Goal: Transaction & Acquisition: Purchase product/service

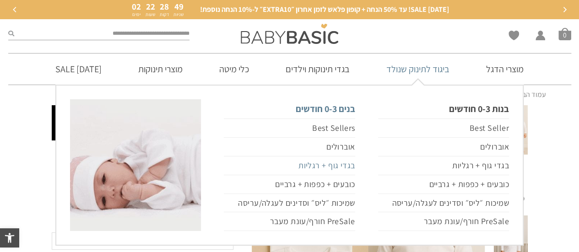
click at [328, 165] on link "בגדי גוף + רגליות" at bounding box center [289, 166] width 131 height 19
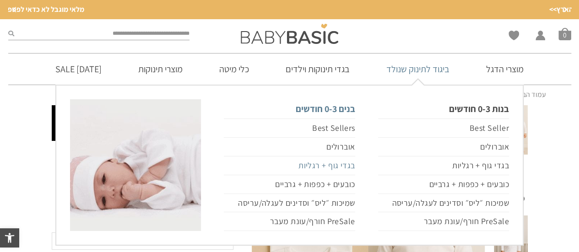
click at [328, 166] on link "בגדי גוף + רגליות" at bounding box center [289, 166] width 131 height 19
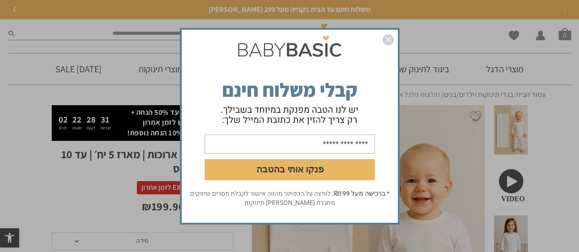
click at [386, 43] on img "סגור" at bounding box center [388, 39] width 11 height 11
click at [387, 39] on img "סגור" at bounding box center [388, 39] width 11 height 11
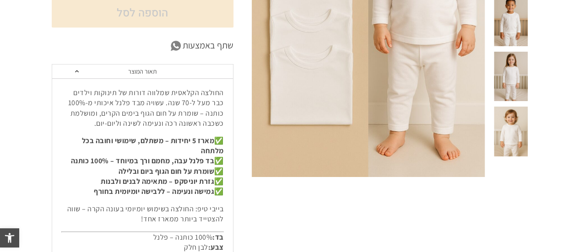
scroll to position [277, 0]
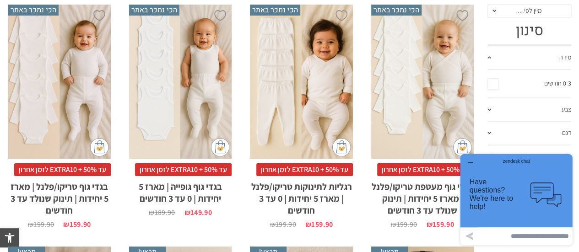
click at [468, 161] on icon "button" at bounding box center [469, 162] width 7 height 7
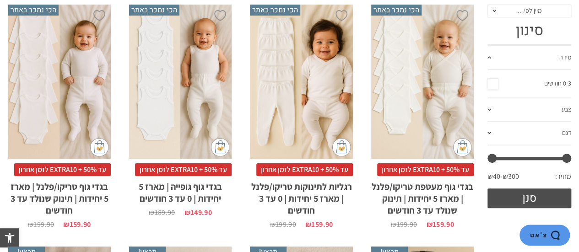
click at [439, 104] on div "x בחירת סוג בד טריקו (עונת מעבר/קיץ) פלנל (חורף)" at bounding box center [422, 82] width 103 height 154
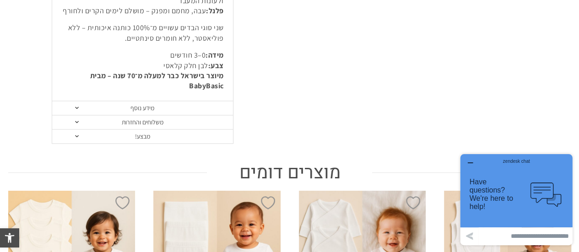
scroll to position [589, 0]
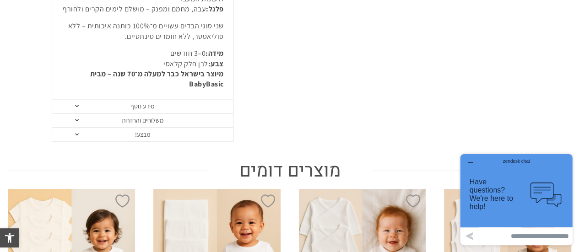
click at [75, 133] on span at bounding box center [77, 134] width 4 height 2
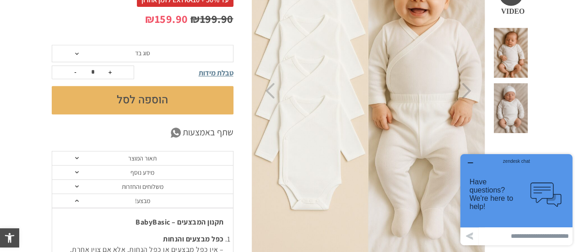
scroll to position [205, 0]
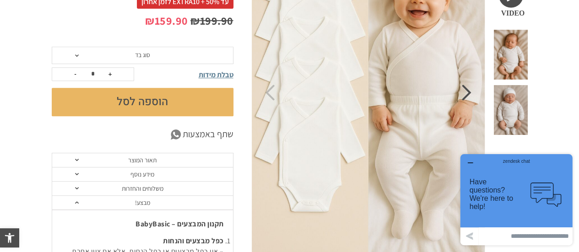
click at [467, 95] on icon "Next" at bounding box center [467, 93] width 10 height 16
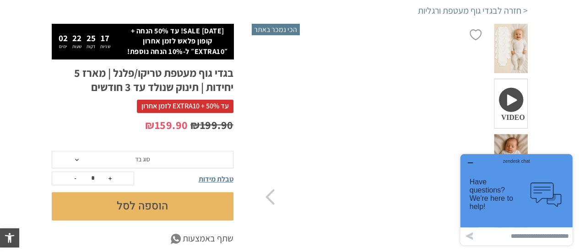
scroll to position [93, 0]
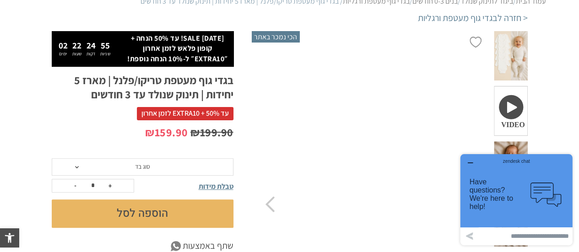
click at [471, 160] on div "zendesk chat" at bounding box center [516, 160] width 90 height 9
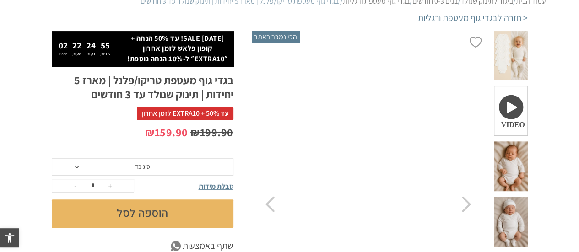
scroll to position [0, 0]
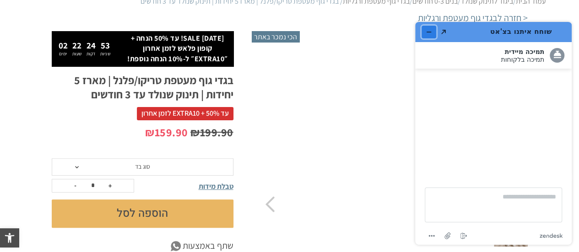
click at [428, 31] on icon "מזער את היישומון" at bounding box center [429, 32] width 6 height 6
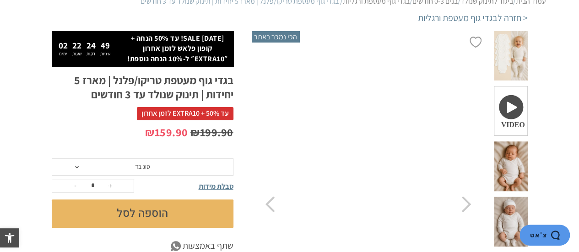
click at [516, 90] on span at bounding box center [510, 111] width 33 height 50
click at [76, 167] on span at bounding box center [77, 167] width 4 height 2
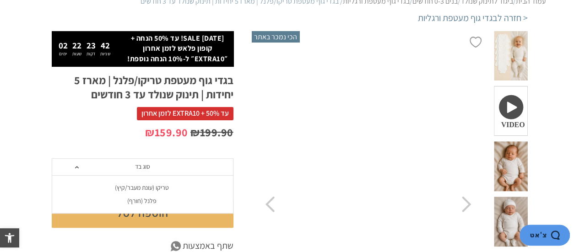
click at [141, 200] on div "פלנל (חורף)" at bounding box center [142, 201] width 182 height 8
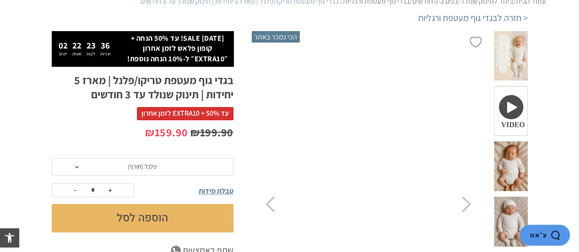
click at [216, 190] on span "טבלת מידות" at bounding box center [216, 191] width 35 height 10
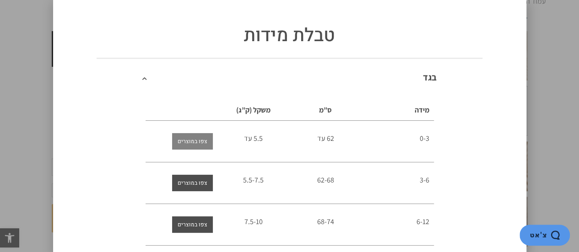
click at [198, 141] on span "צפו במוצרים" at bounding box center [193, 141] width 30 height 16
click at [198, 137] on span "צפו במוצרים" at bounding box center [193, 141] width 30 height 16
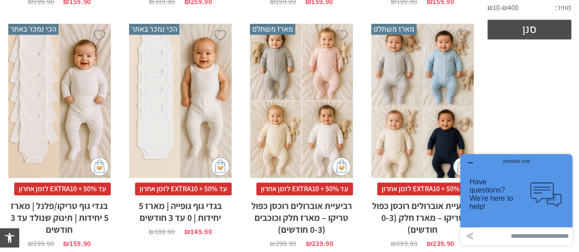
scroll to position [451, 0]
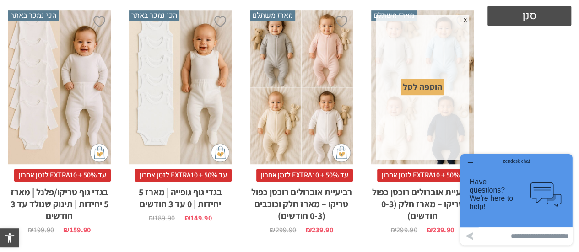
click at [465, 22] on span "x" at bounding box center [465, 20] width 8 height 10
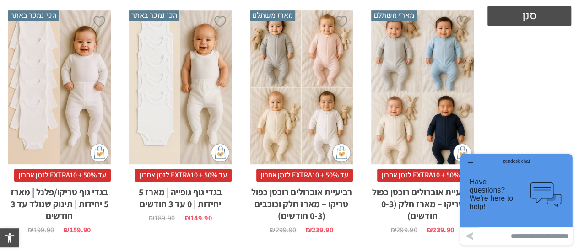
click at [472, 160] on div "zendesk chat" at bounding box center [516, 160] width 90 height 9
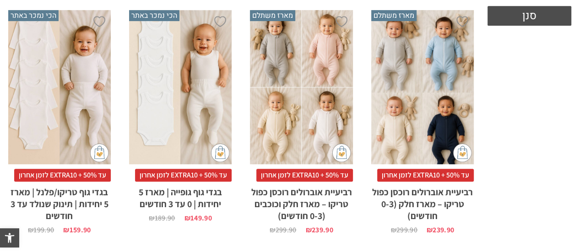
scroll to position [0, 0]
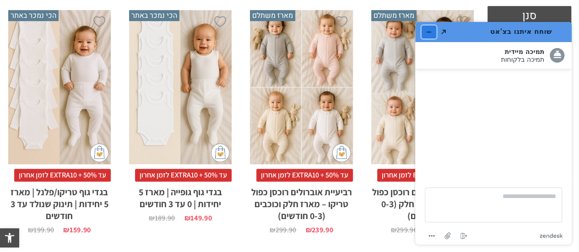
click at [428, 30] on icon "מזער את היישומון" at bounding box center [429, 32] width 6 height 6
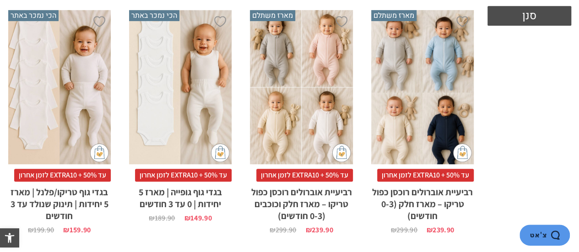
click at [416, 194] on h2 "רביעיית אוברולים רוכסן כפול טריקו – מארז חלק (0-3 חודשים)" at bounding box center [422, 202] width 103 height 40
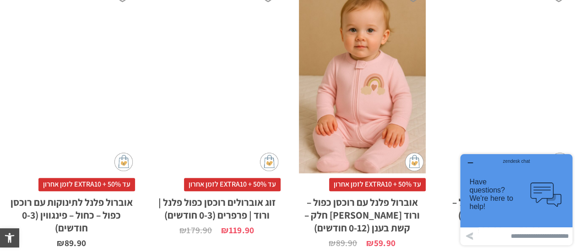
scroll to position [660, 0]
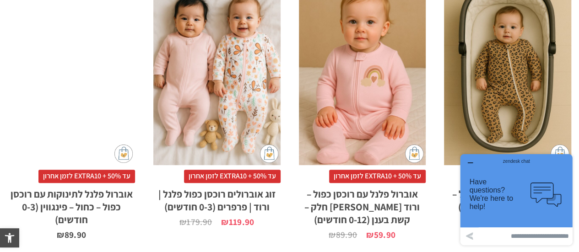
click at [85, 184] on h2 "אוברול פלנל לתינוקות עם רוכסן כפול – כחול – פינגווין (0-3 חודשים)" at bounding box center [71, 204] width 127 height 43
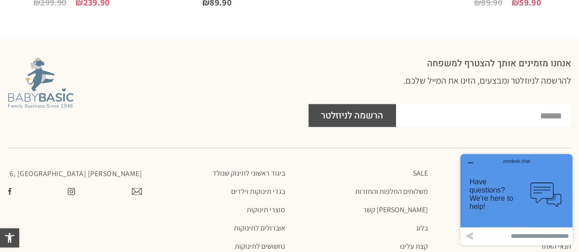
scroll to position [1031, 0]
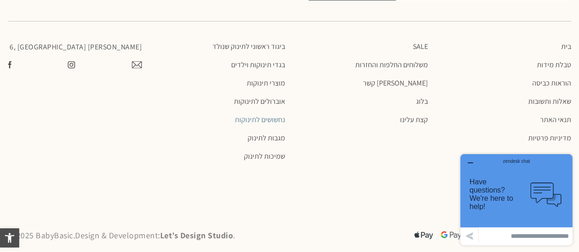
click at [256, 115] on link "נחשושים לתינוקות" at bounding box center [218, 119] width 134 height 9
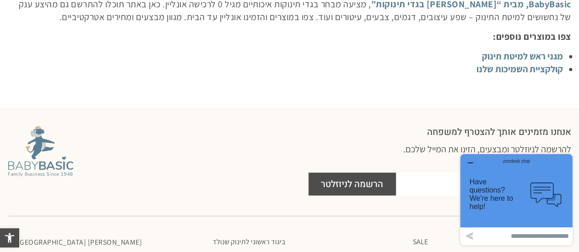
scroll to position [775, 0]
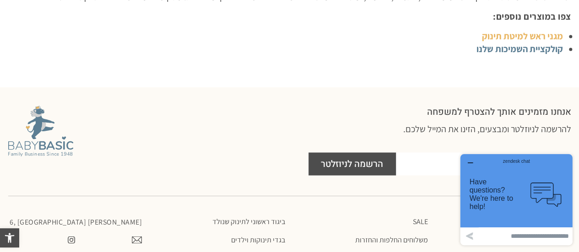
click at [522, 34] on link "מגני ראש למיטת תינוק" at bounding box center [522, 36] width 81 height 12
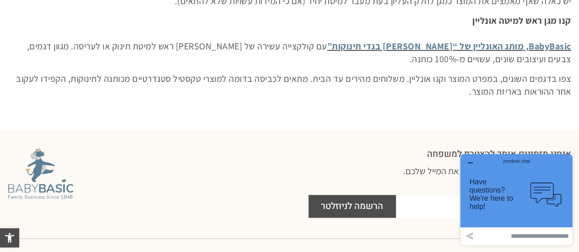
scroll to position [417, 0]
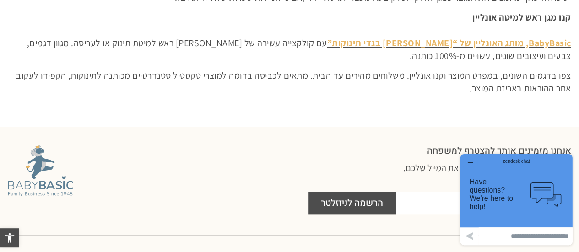
click at [422, 44] on link "BabyBasic, מותג האונליין של “אריה בגדי תינוקות”" at bounding box center [449, 43] width 244 height 12
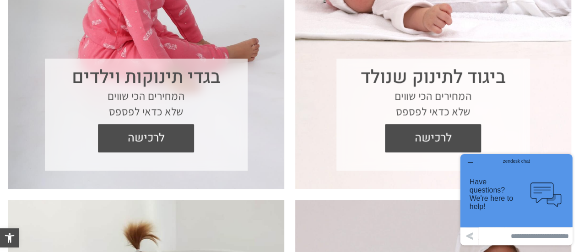
scroll to position [552, 0]
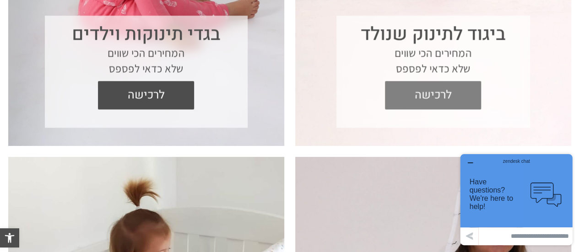
click at [438, 98] on span "לרכישה" at bounding box center [433, 95] width 82 height 28
